Goal: Transaction & Acquisition: Subscribe to service/newsletter

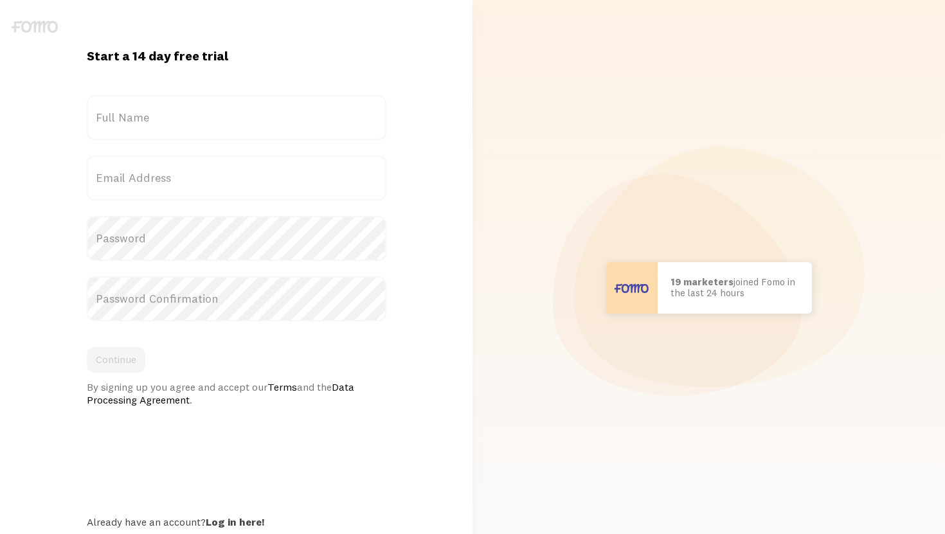
click at [184, 114] on label "Full Name" at bounding box center [237, 117] width 300 height 45
click at [184, 114] on input "Full Name" at bounding box center [237, 117] width 300 height 45
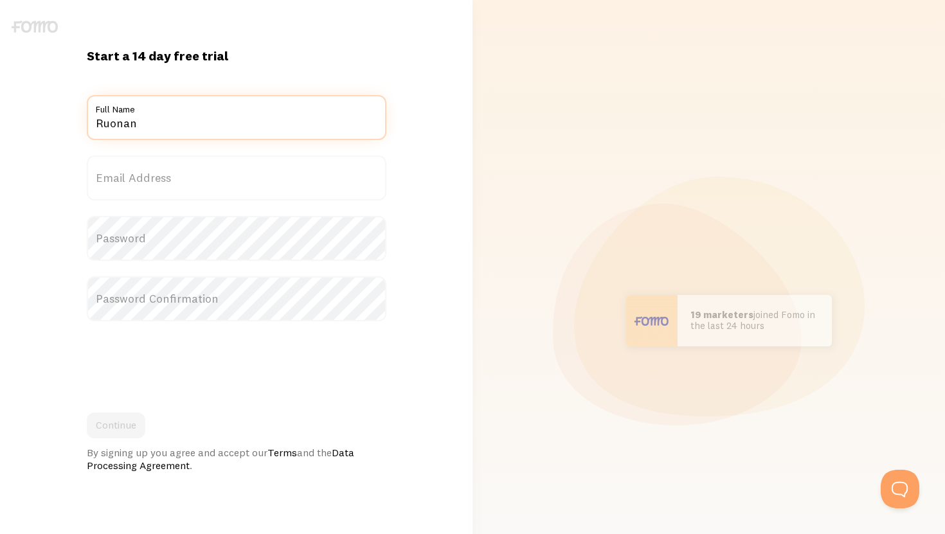
type input "Ruonan"
click at [170, 191] on label "Email Address" at bounding box center [237, 178] width 300 height 45
click at [170, 191] on input "Email Address" at bounding box center [237, 178] width 300 height 45
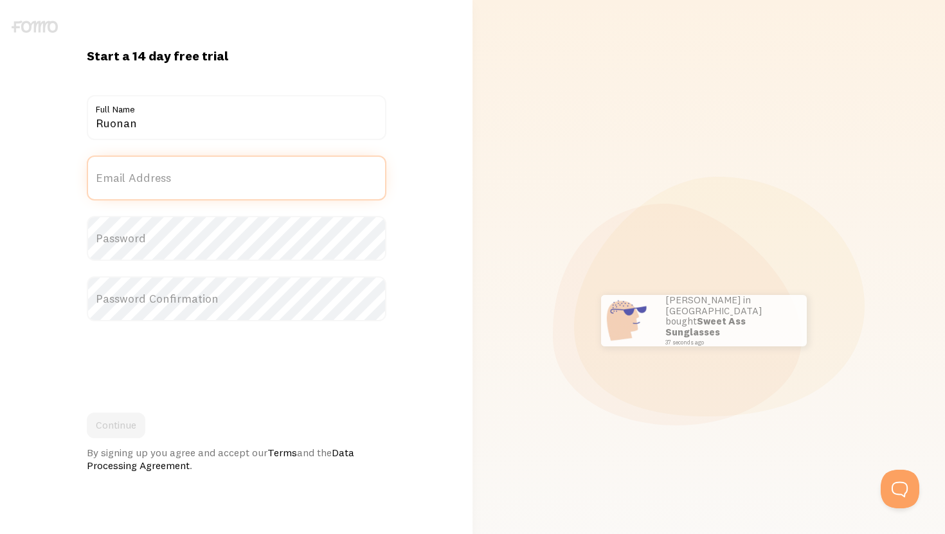
type input "r"
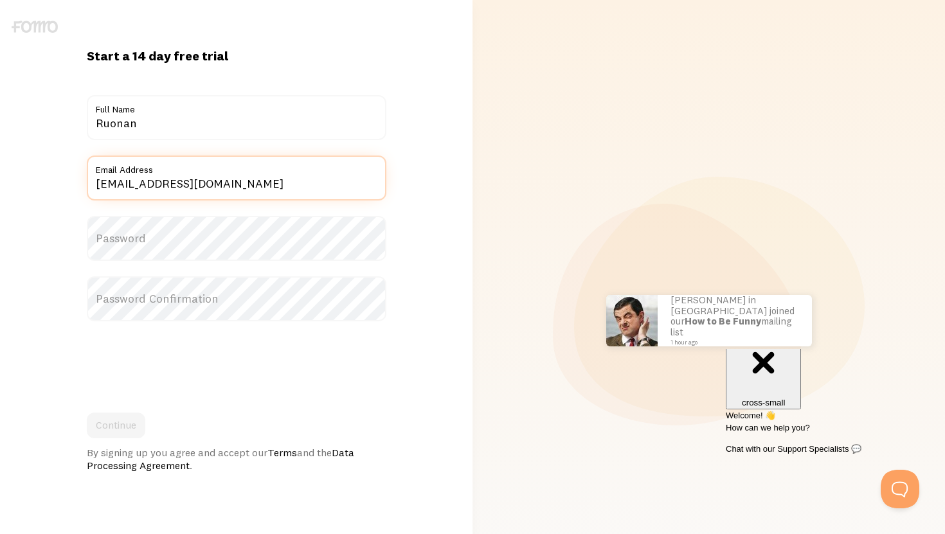
type input "[EMAIL_ADDRESS][DOMAIN_NAME]"
click at [159, 256] on label "Password" at bounding box center [237, 238] width 300 height 45
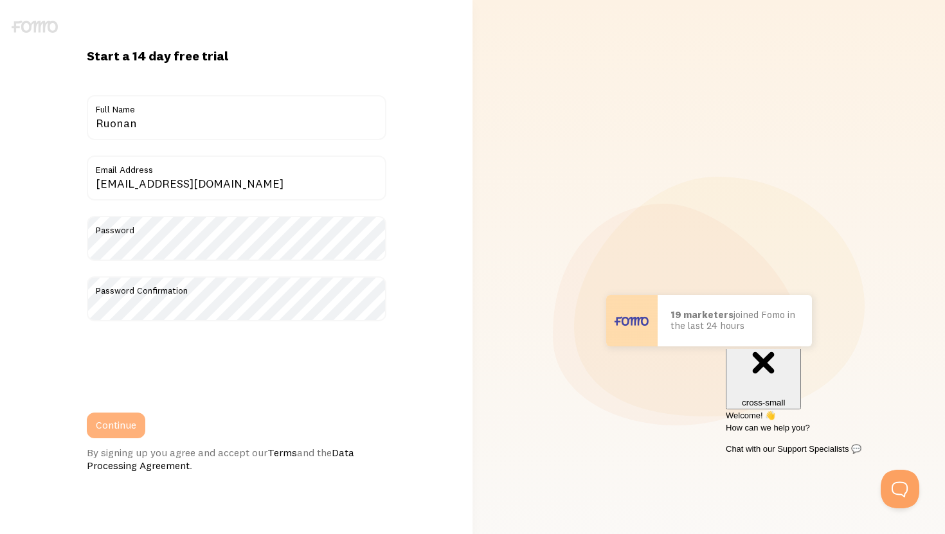
click at [129, 425] on button "Continue" at bounding box center [116, 426] width 58 height 26
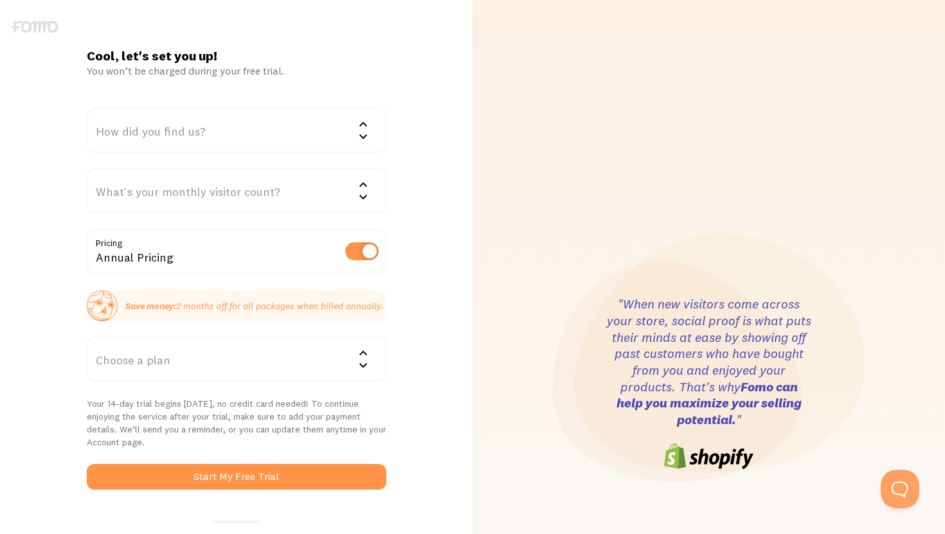
click at [250, 138] on div "How did you find us?" at bounding box center [237, 130] width 300 height 45
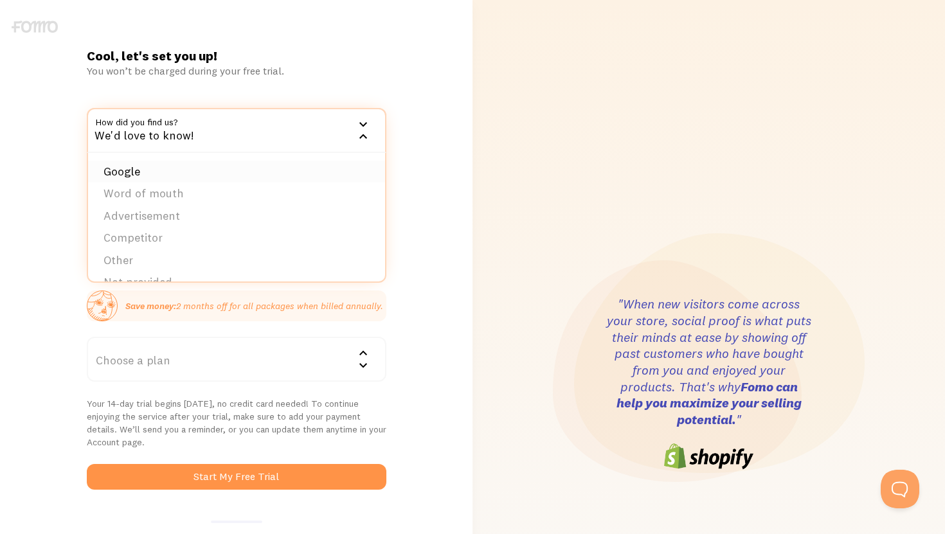
click at [227, 165] on li "Google" at bounding box center [236, 172] width 297 height 22
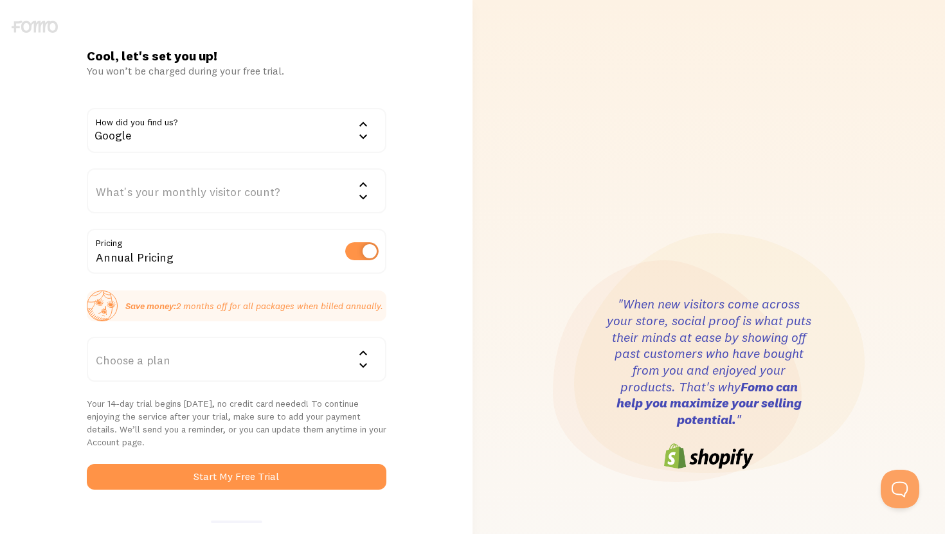
click at [207, 194] on div "What's your monthly visitor count?" at bounding box center [237, 190] width 300 height 45
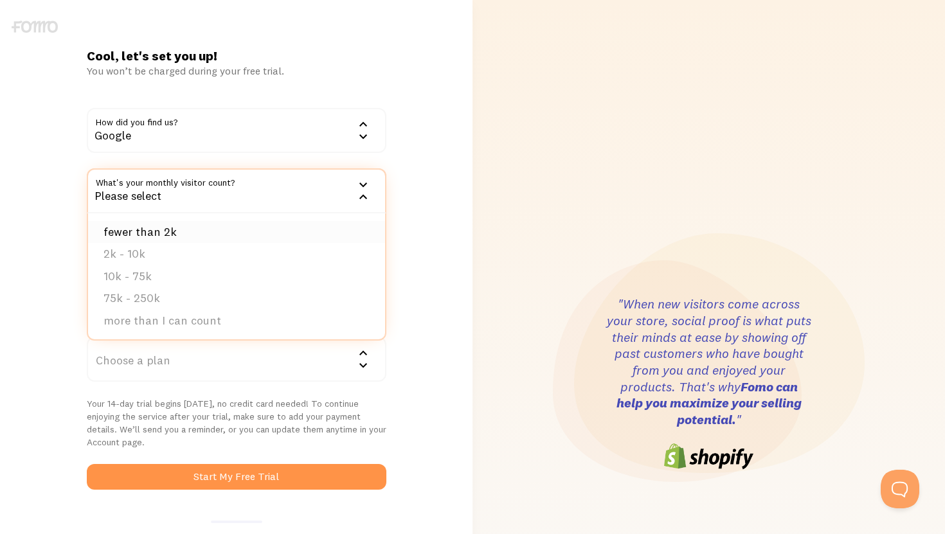
click at [195, 230] on li "fewer than 2k" at bounding box center [236, 232] width 297 height 22
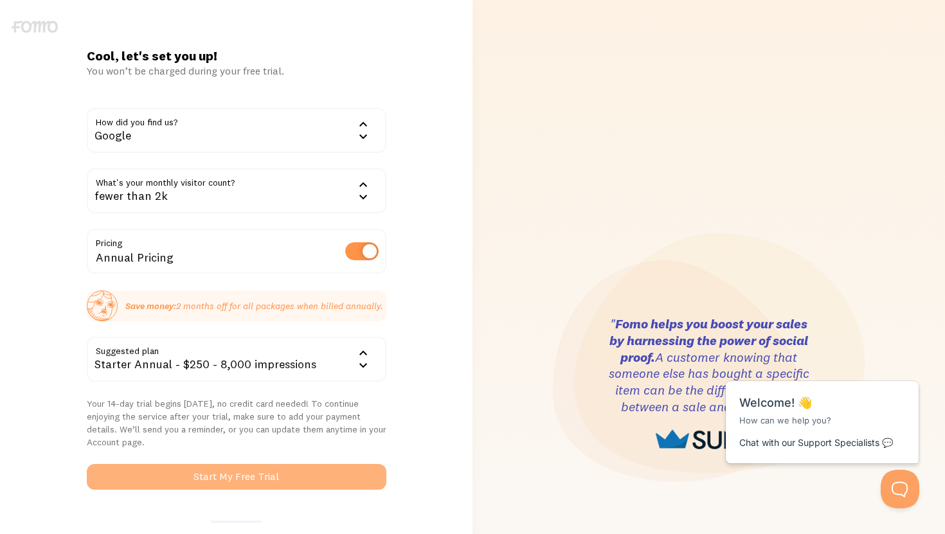
click at [208, 480] on button "Start My Free Trial" at bounding box center [237, 477] width 300 height 26
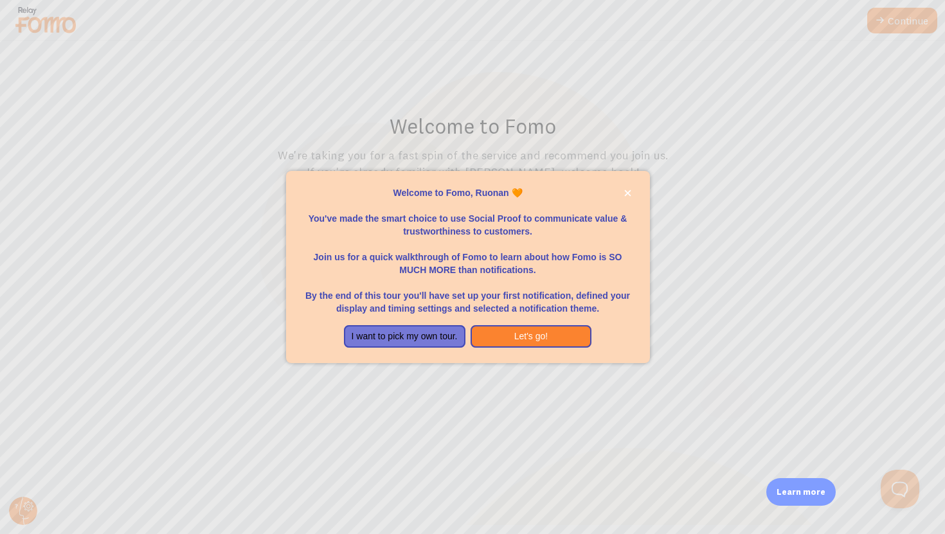
click at [547, 317] on div "Welcome to Fomo, Ruonan 🧡You&amp;#39;ve made the smart choice to use Social Pro…" at bounding box center [468, 320] width 364 height 10
click at [543, 330] on button "Let's go!" at bounding box center [531, 336] width 121 height 23
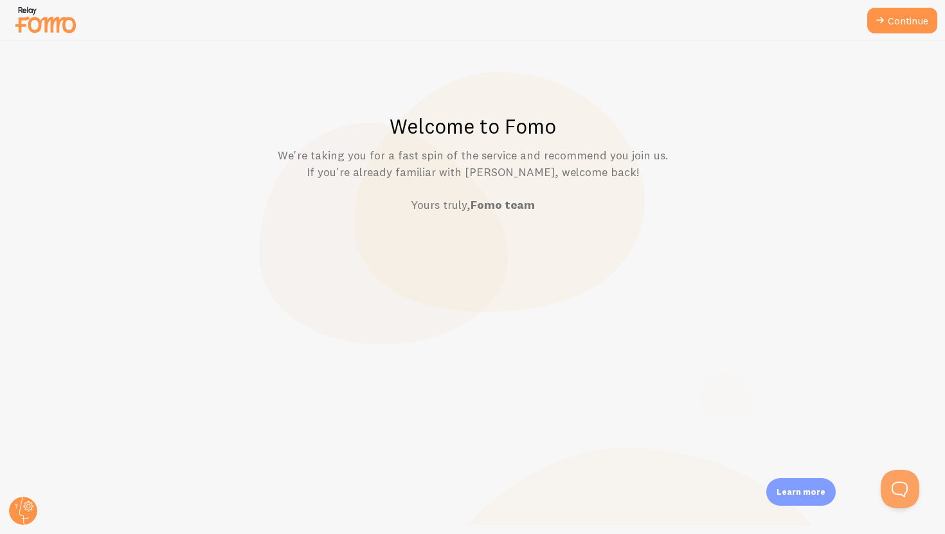
click at [513, 210] on strong "Fomo team" at bounding box center [503, 204] width 64 height 15
click at [22, 514] on circle at bounding box center [23, 511] width 28 height 28
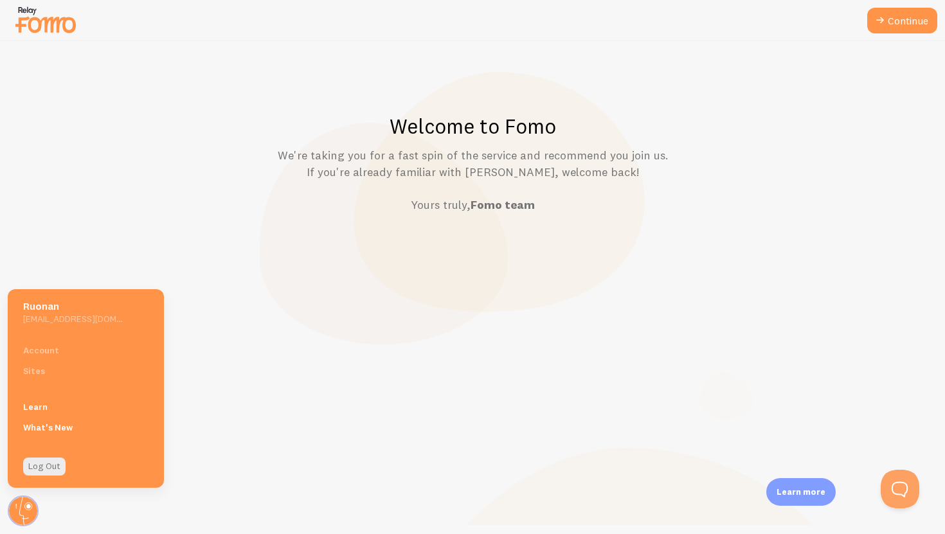
click at [204, 222] on div "Welcome to Fomo We're taking you for a fast spin of the service and recommend y…" at bounding box center [473, 287] width 944 height 493
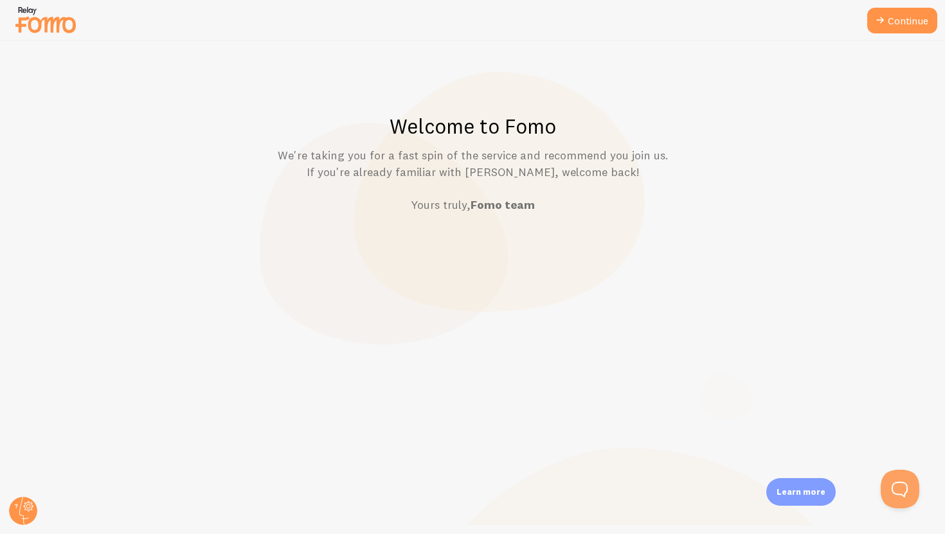
click at [35, 15] on img at bounding box center [45, 19] width 64 height 33
click at [897, 16] on link "Continue" at bounding box center [902, 21] width 70 height 26
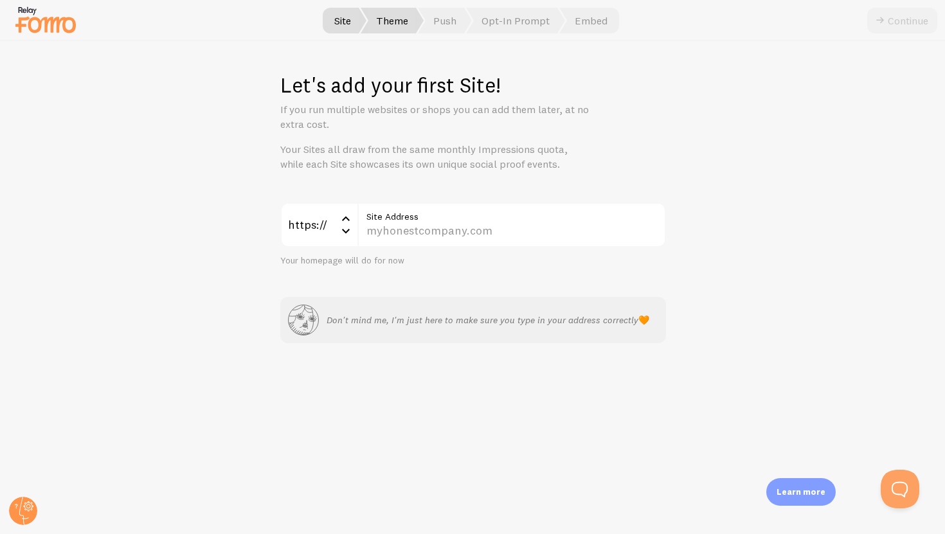
click at [404, 17] on span "Theme" at bounding box center [392, 21] width 63 height 26
click at [348, 21] on span "Site" at bounding box center [343, 21] width 48 height 26
click at [791, 489] on p "Learn more" at bounding box center [800, 492] width 49 height 12
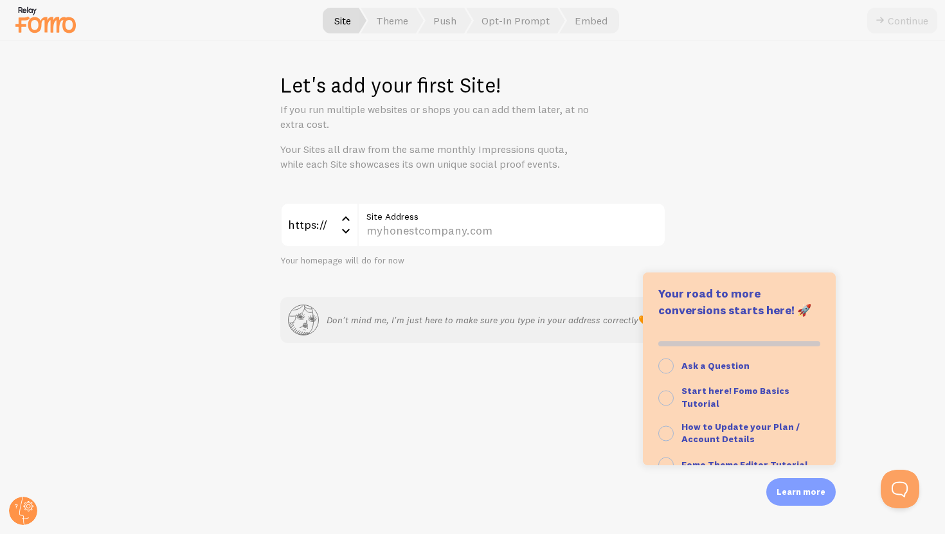
click at [514, 270] on div "https:// https:// https:// http:// Site Address Your homepage will do for now D…" at bounding box center [473, 272] width 386 height 141
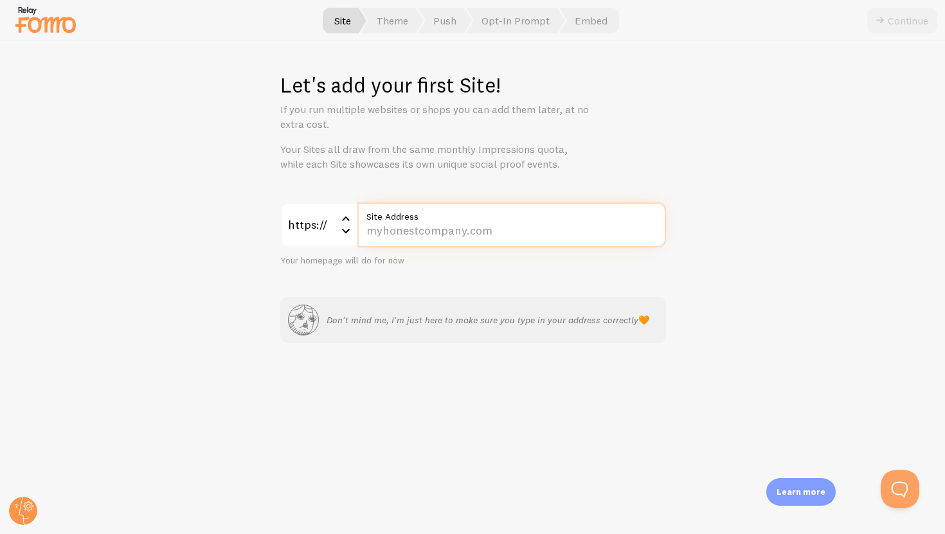
click at [454, 225] on input "Site Address" at bounding box center [511, 224] width 309 height 45
click at [347, 228] on icon at bounding box center [345, 230] width 15 height 15
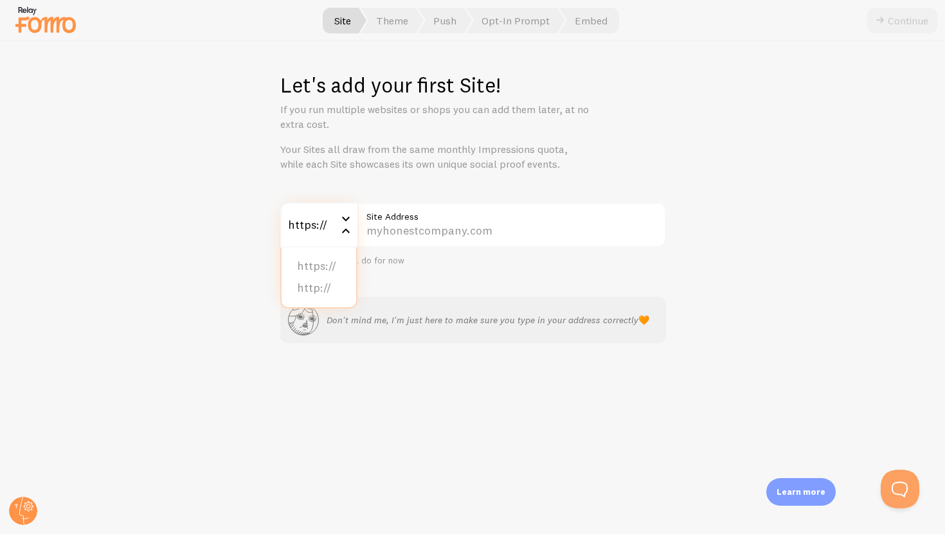
click at [343, 232] on icon at bounding box center [345, 230] width 15 height 15
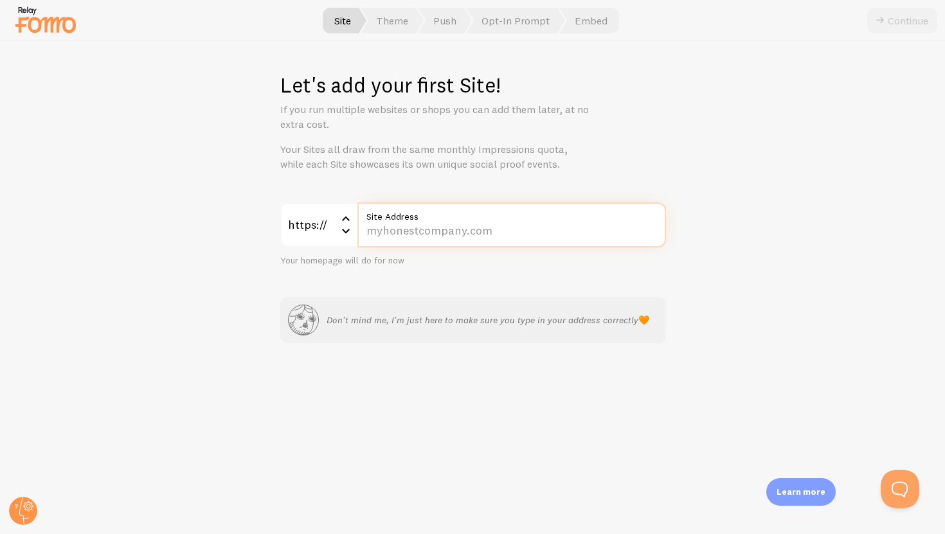
click at [408, 235] on input "Site Address" at bounding box center [511, 224] width 309 height 45
paste input "[DOMAIN_NAME]"
type input "[DOMAIN_NAME]"
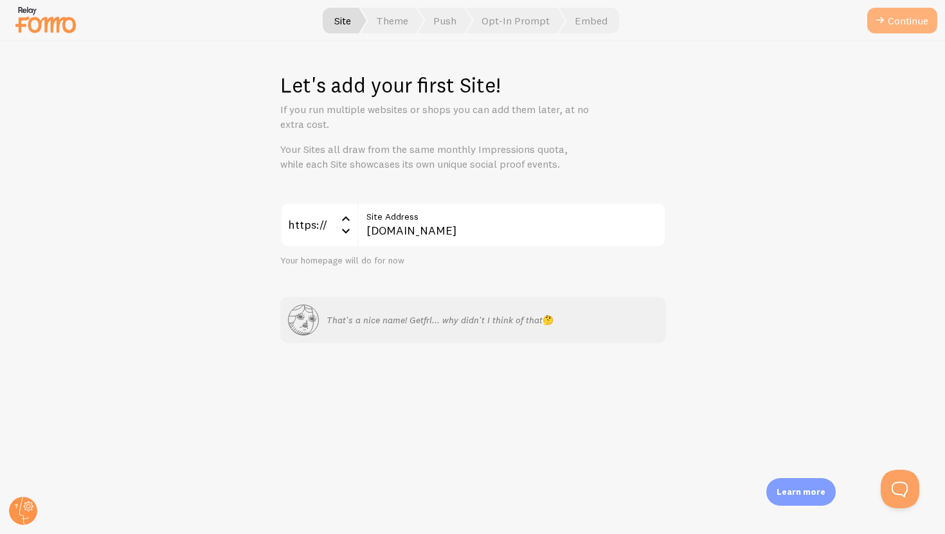
click at [911, 26] on button "Continue" at bounding box center [902, 21] width 70 height 26
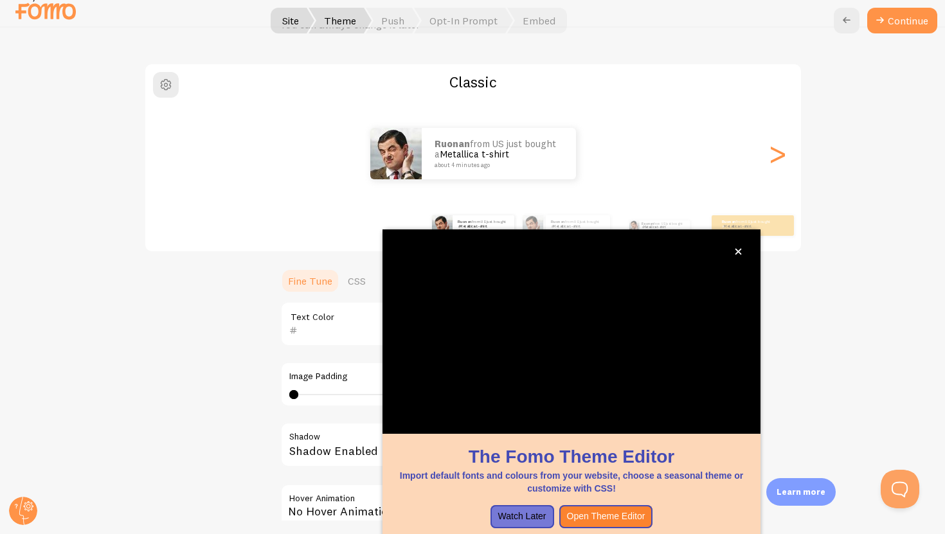
scroll to position [78, 0]
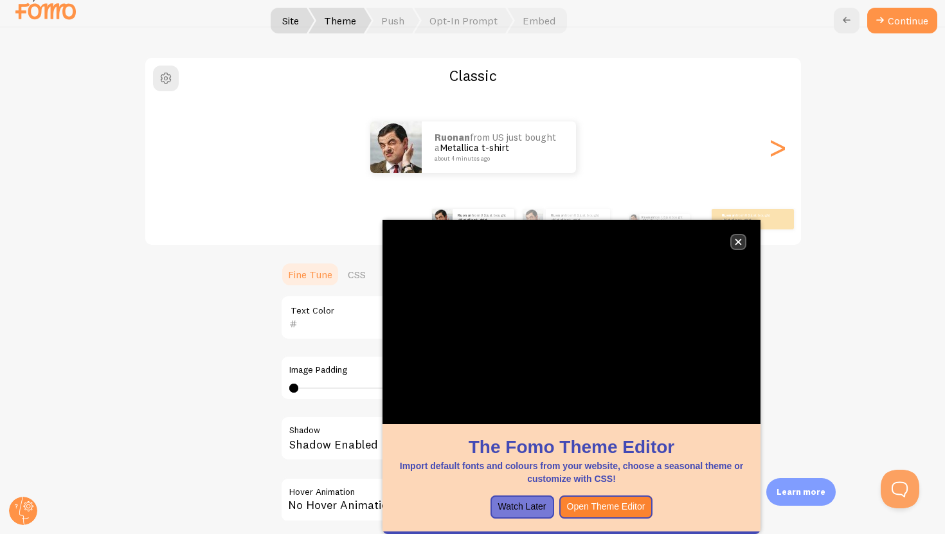
click at [739, 246] on button "close," at bounding box center [737, 241] width 13 height 13
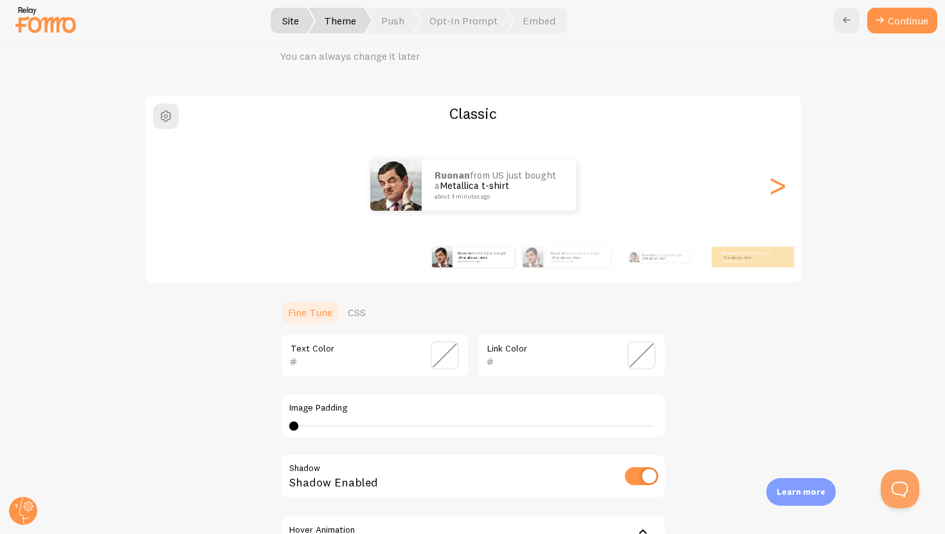
scroll to position [287, 0]
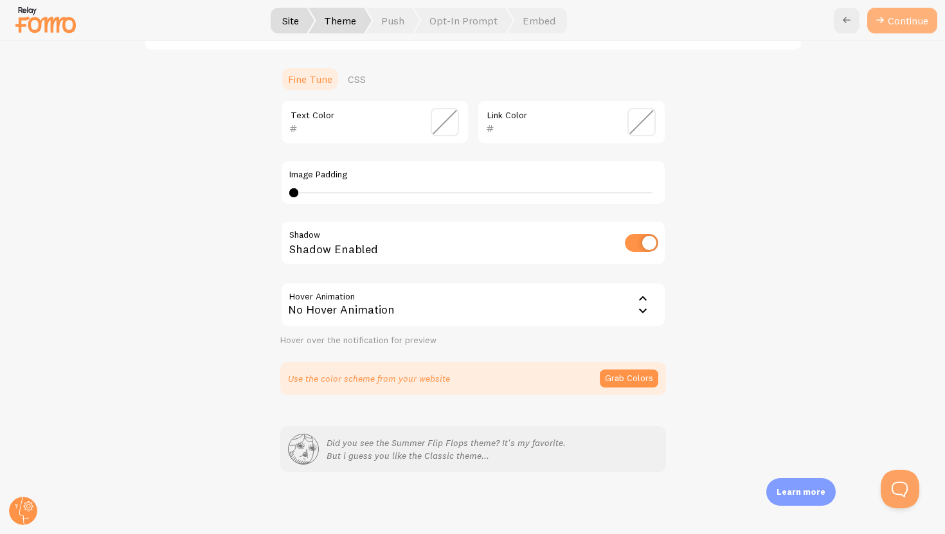
click at [906, 19] on button "Continue" at bounding box center [902, 21] width 70 height 26
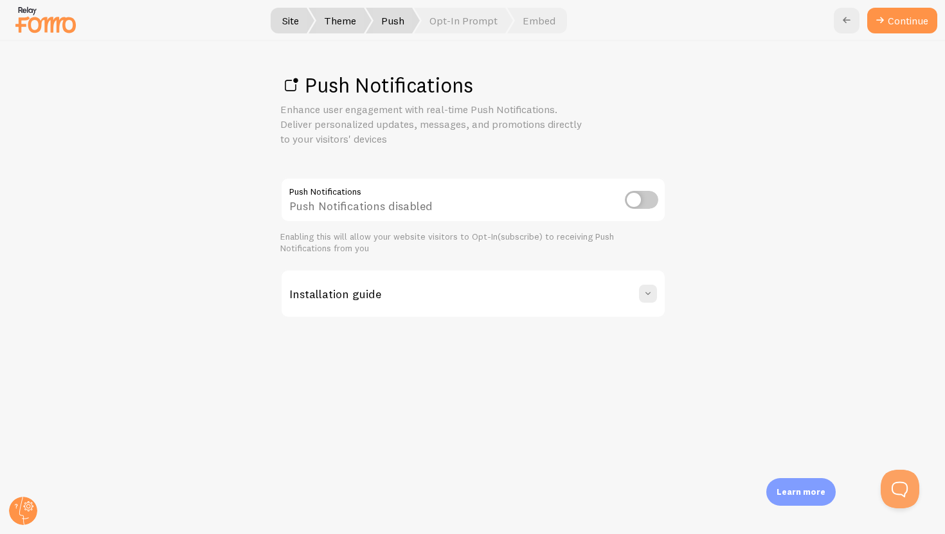
click at [641, 192] on input "checkbox" at bounding box center [641, 200] width 33 height 18
checkbox input "true"
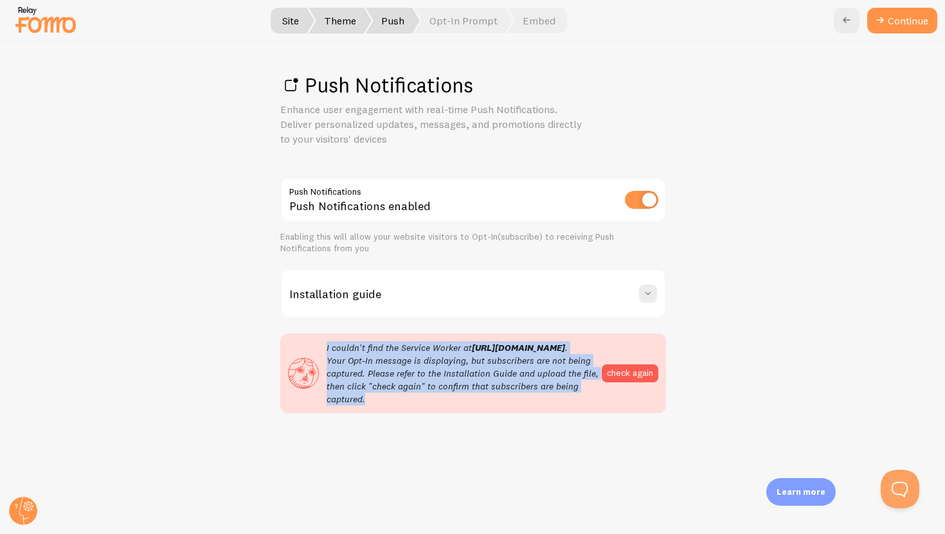
drag, startPoint x: 327, startPoint y: 345, endPoint x: 447, endPoint y: 406, distance: 135.4
click at [447, 406] on p "I couldn't find the Service Worker at [URL][DOMAIN_NAME] . Your Opt-In message …" at bounding box center [464, 373] width 275 height 64
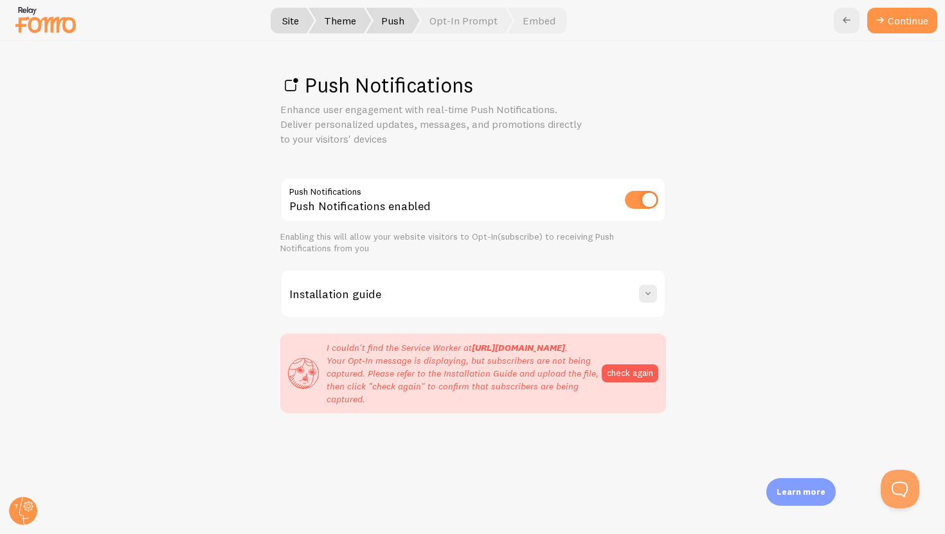
click at [409, 86] on h1 "Push Notifications" at bounding box center [473, 85] width 386 height 26
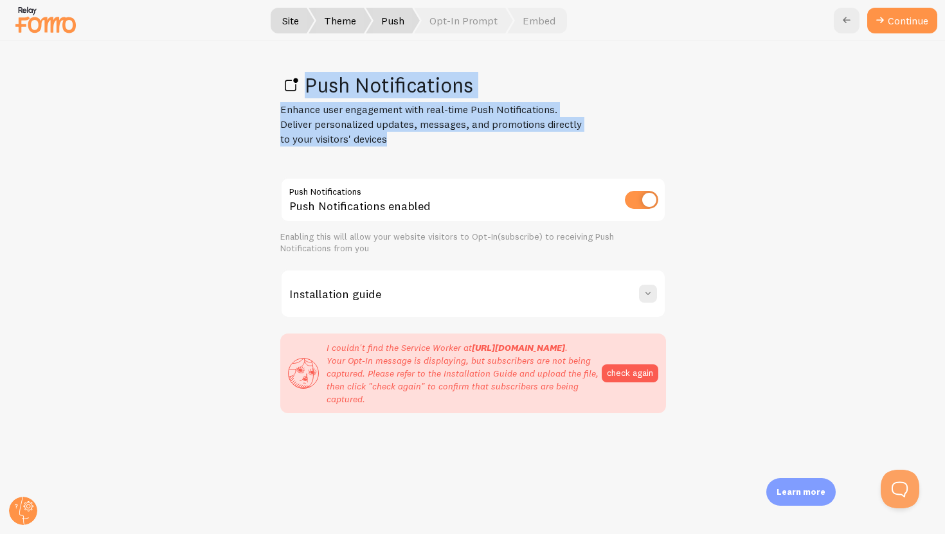
drag, startPoint x: 405, startPoint y: 137, endPoint x: 267, endPoint y: 76, distance: 151.1
click at [267, 76] on div "Push Notifications Enhance user engagement with real-time Push Notifications. D…" at bounding box center [473, 287] width 944 height 493
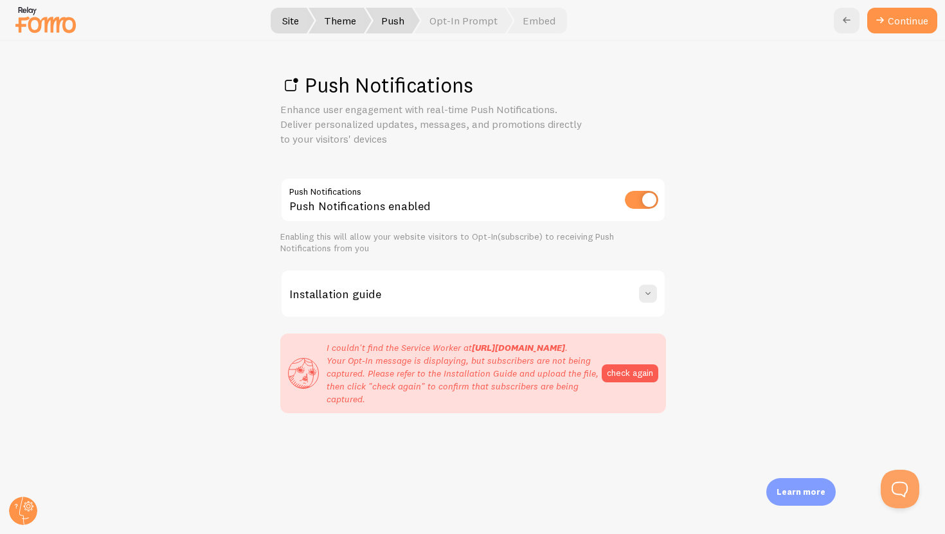
click at [460, 95] on h1 "Push Notifications" at bounding box center [473, 85] width 386 height 26
click at [456, 22] on span "Opt-In Prompt" at bounding box center [463, 21] width 99 height 26
click at [358, 24] on span "Theme" at bounding box center [340, 21] width 63 height 26
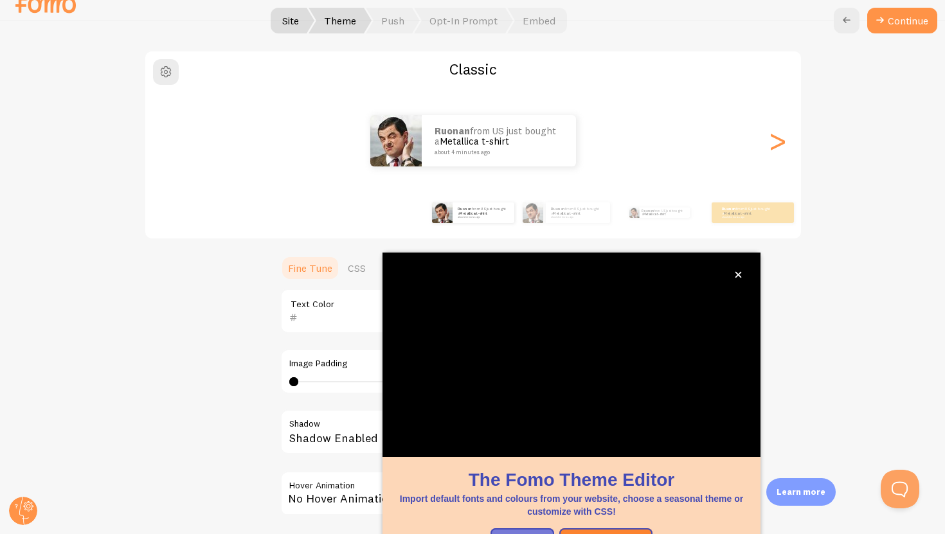
scroll to position [12, 0]
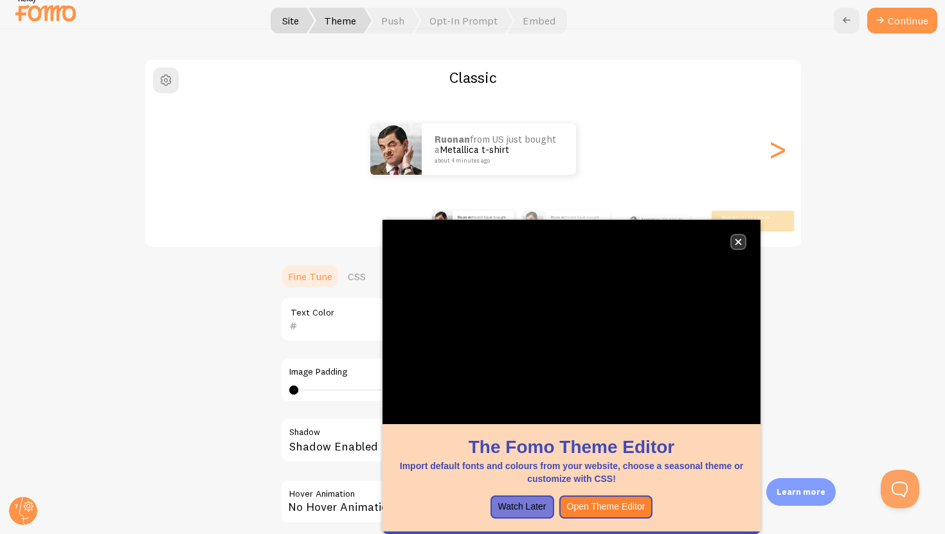
click at [737, 238] on icon "close," at bounding box center [738, 241] width 7 height 7
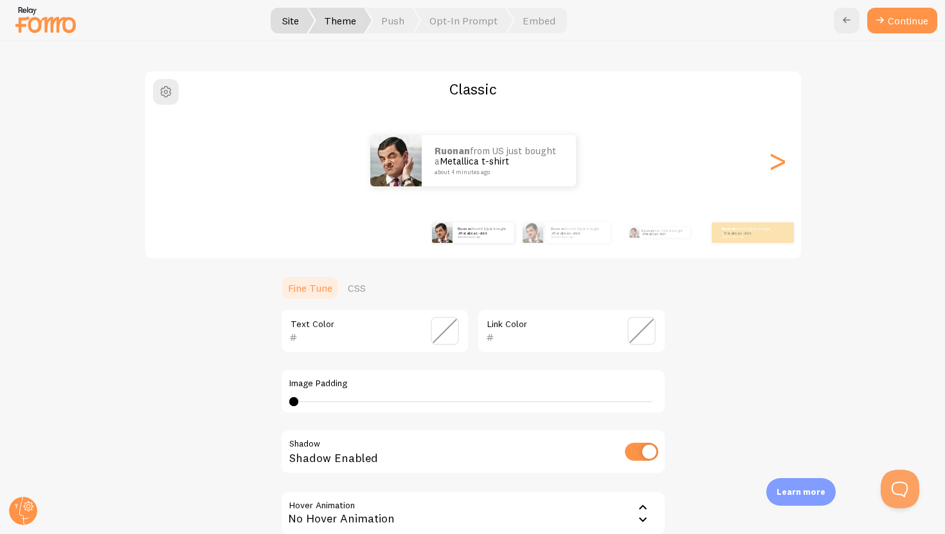
scroll to position [0, 0]
click at [777, 152] on div ">" at bounding box center [777, 160] width 15 height 93
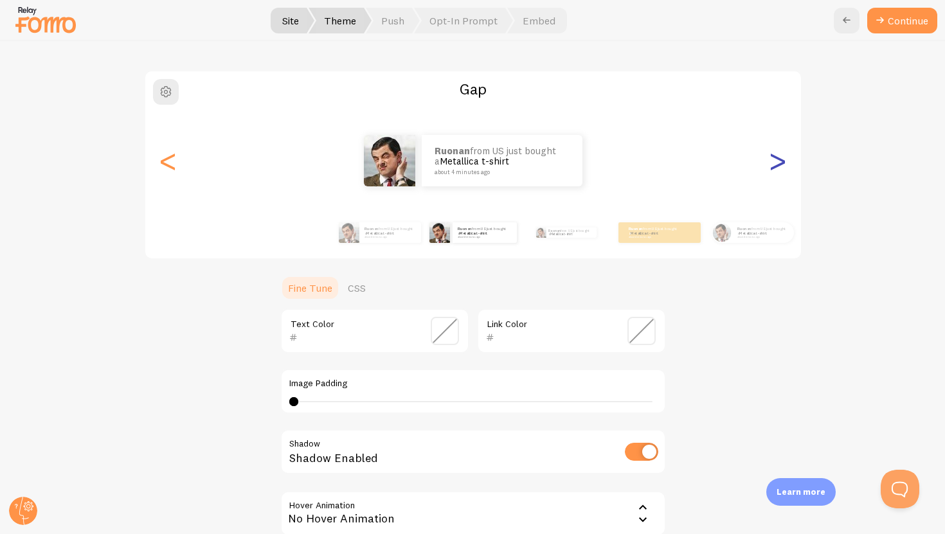
click at [777, 152] on div ">" at bounding box center [777, 160] width 15 height 93
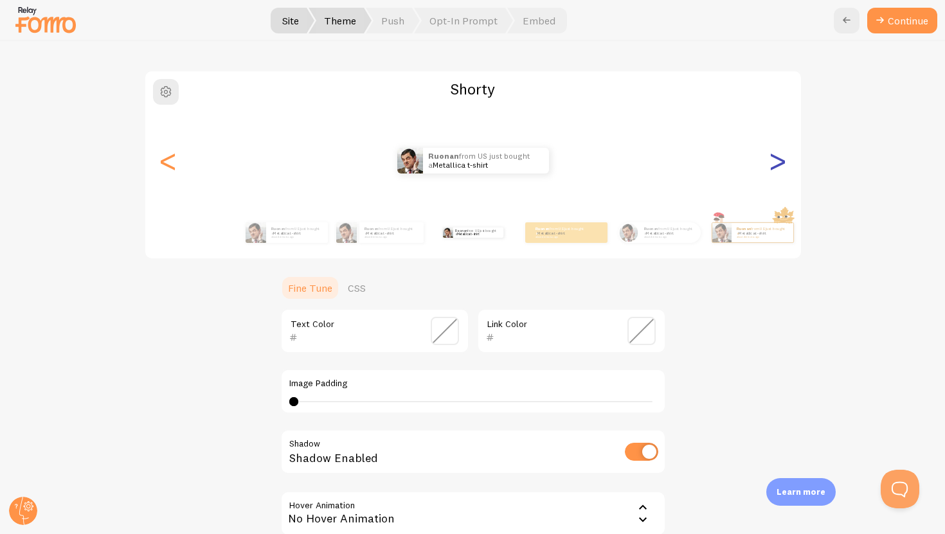
click at [777, 152] on div ">" at bounding box center [777, 160] width 15 height 93
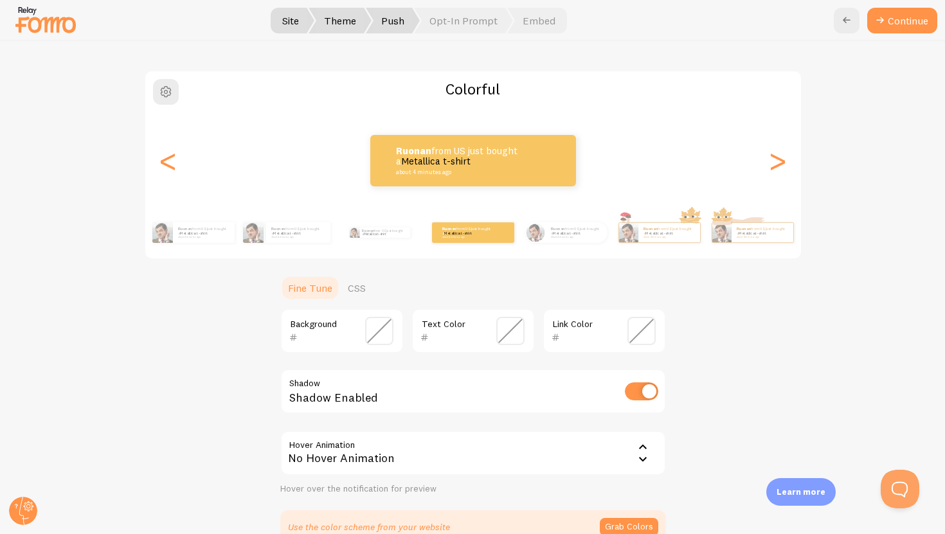
click at [395, 22] on span "Push" at bounding box center [393, 21] width 54 height 26
click at [799, 494] on p "Learn more" at bounding box center [800, 492] width 49 height 12
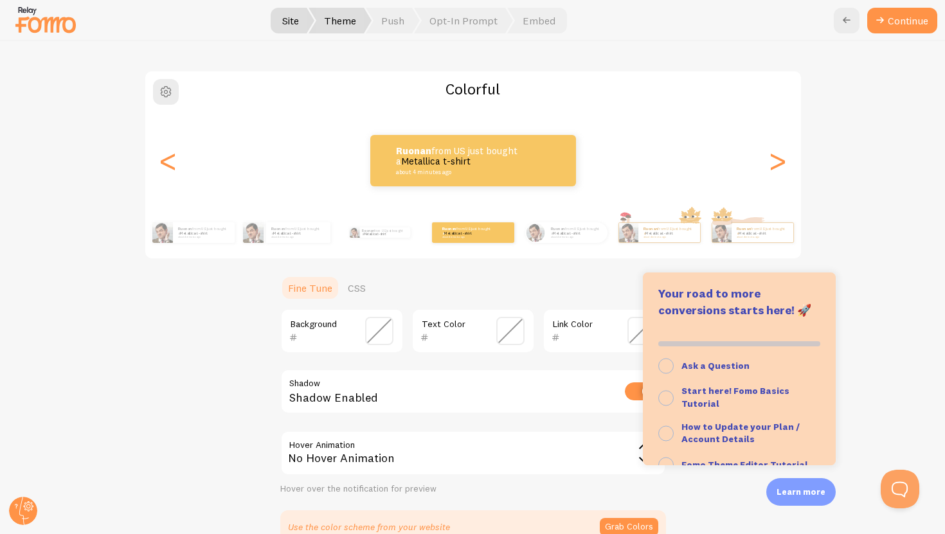
click at [874, 309] on div "Colorful Ruonan from [GEOGRAPHIC_DATA] just bought a Metallica t-shirt about 4 …" at bounding box center [472, 307] width 883 height 474
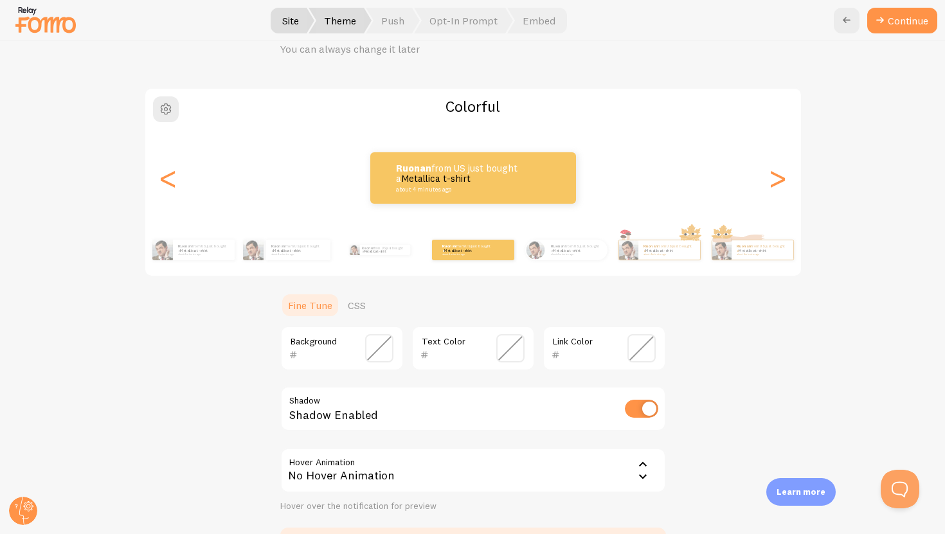
scroll to position [226, 0]
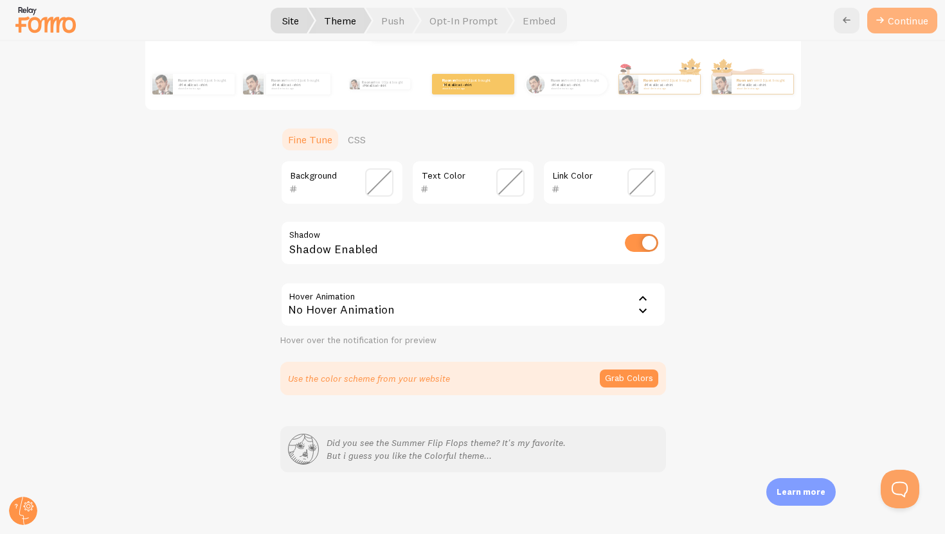
click at [924, 12] on button "Continue" at bounding box center [902, 21] width 70 height 26
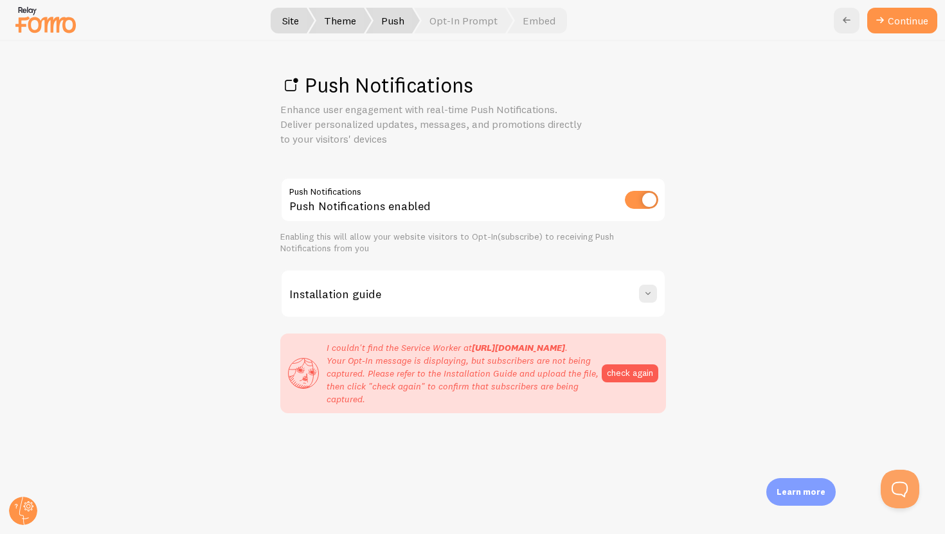
click at [305, 18] on span "Site" at bounding box center [291, 21] width 48 height 26
drag, startPoint x: 413, startPoint y: 363, endPoint x: 318, endPoint y: 344, distance: 96.3
click at [318, 344] on div "I couldn't find the Service Worker at [URL][DOMAIN_NAME] . Your Opt-In message …" at bounding box center [445, 373] width 314 height 64
click at [388, 406] on p "I couldn't find the Service Worker at [URL][DOMAIN_NAME] . Your Opt-In message …" at bounding box center [464, 373] width 275 height 64
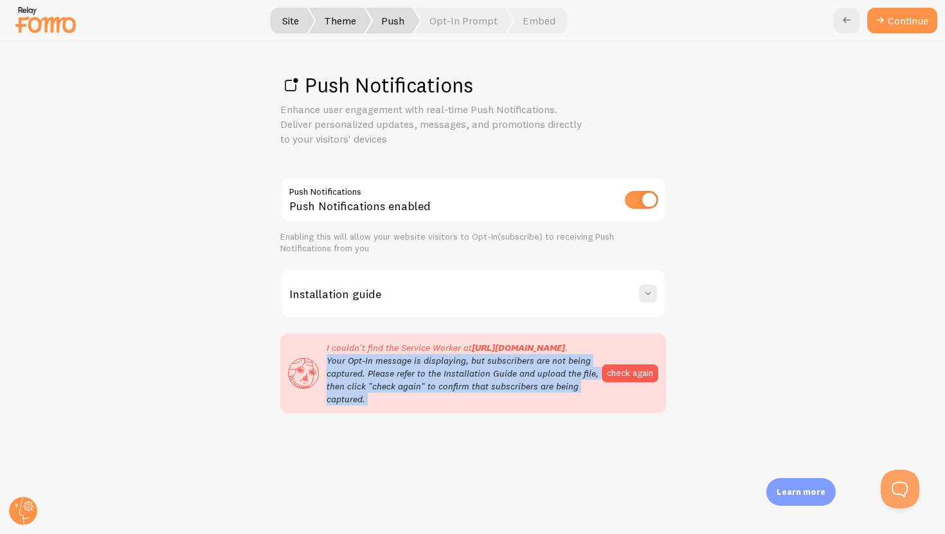
drag, startPoint x: 388, startPoint y: 409, endPoint x: 327, endPoint y: 372, distance: 71.3
click at [327, 372] on p "I couldn't find the Service Worker at [URL][DOMAIN_NAME] . Your Opt-In message …" at bounding box center [464, 373] width 275 height 64
click at [481, 19] on span "Opt-In Prompt" at bounding box center [463, 21] width 99 height 26
click at [520, 31] on span "Embed" at bounding box center [537, 21] width 60 height 26
click at [453, 23] on span "Opt-In Prompt" at bounding box center [463, 21] width 99 height 26
